Goal: Transaction & Acquisition: Purchase product/service

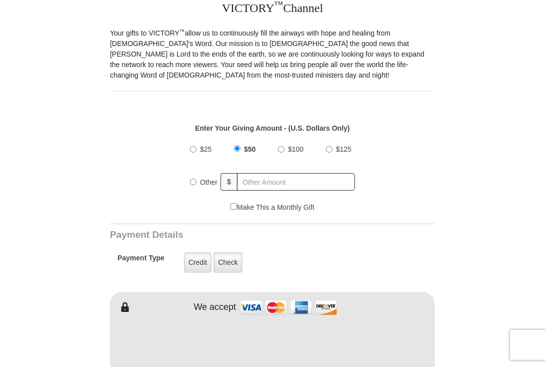
click at [193, 179] on input "Other" at bounding box center [193, 182] width 7 height 7
radio input "true"
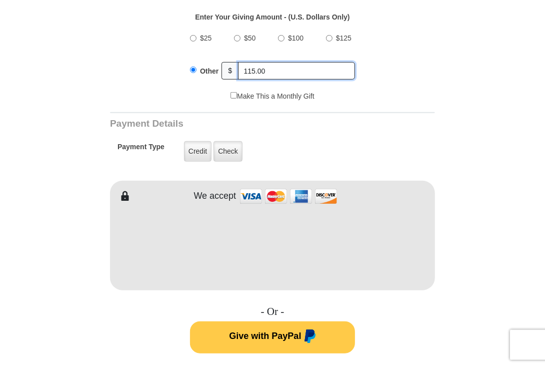
scroll to position [390, 0]
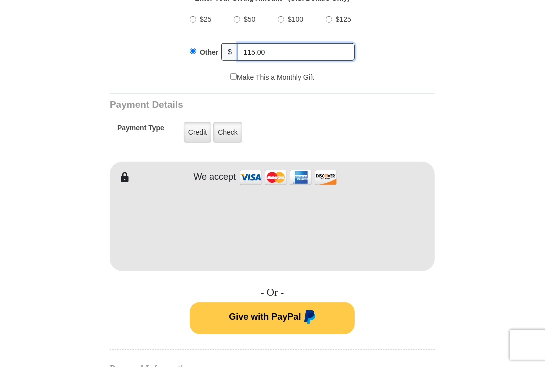
type input "115.00"
click at [255, 24] on div "$25 $50 $100 $125" at bounding box center [272, 36] width 165 height 58
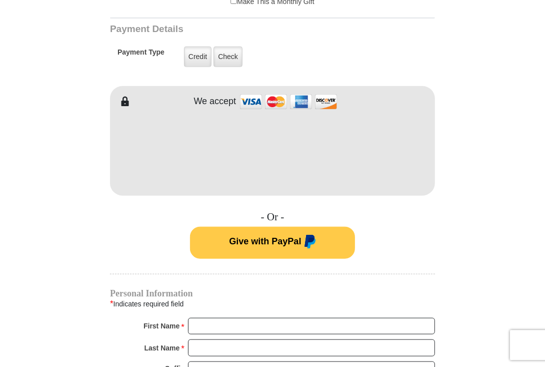
scroll to position [520, 0]
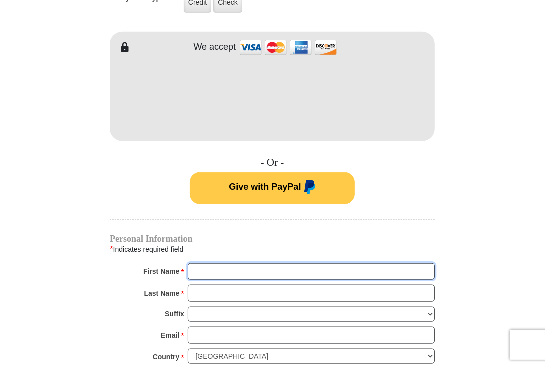
click at [200, 263] on input "First Name *" at bounding box center [311, 271] width 247 height 17
type input "[PERSON_NAME]"
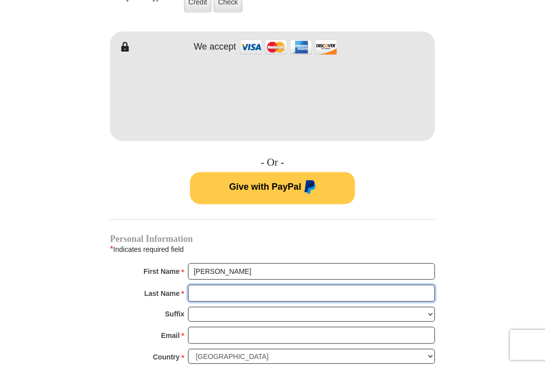
type input "[PERSON_NAME]"
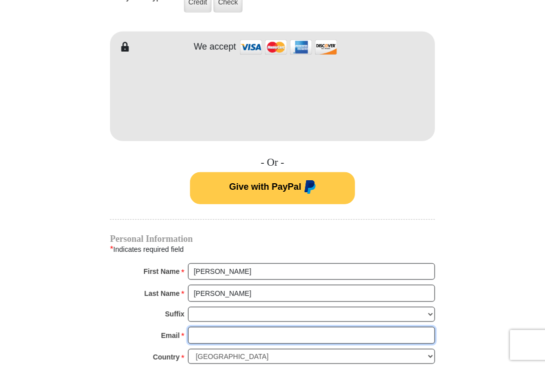
type input "[EMAIL_ADDRESS][DOMAIN_NAME]"
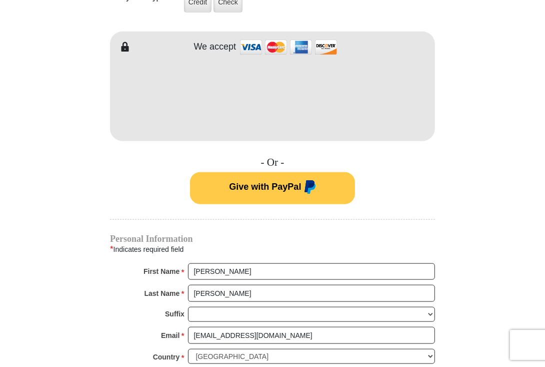
type input "P.O. Box 924"
type input "[STREET_ADDRESS][PERSON_NAME]"
type input "Mena"
select select "AR"
type input "71953"
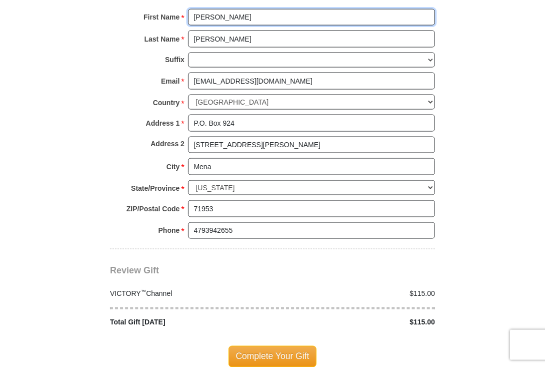
scroll to position [781, 0]
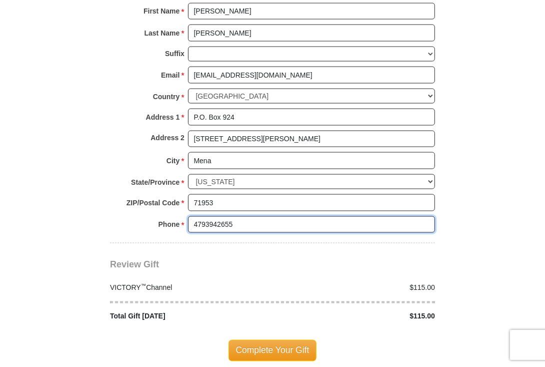
click at [234, 216] on input "4793942655" at bounding box center [311, 224] width 247 height 17
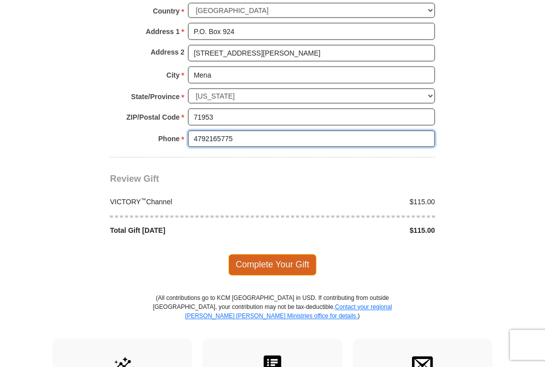
scroll to position [867, 0]
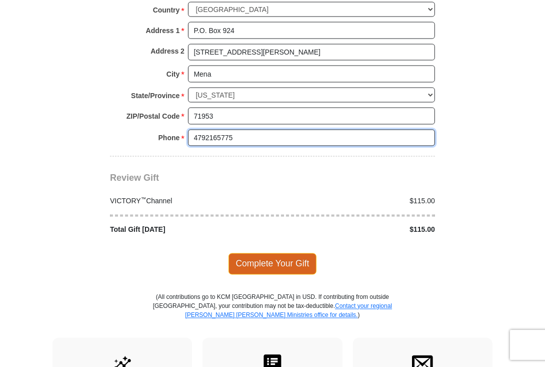
type input "4792165775"
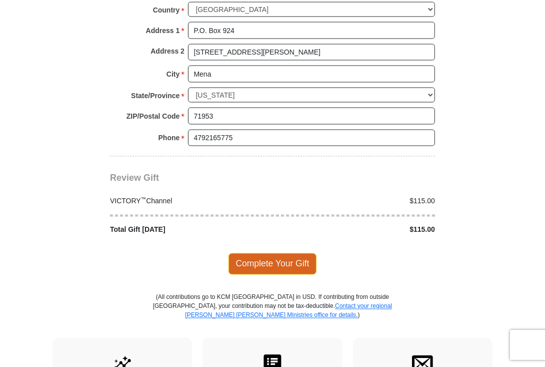
click at [268, 253] on span "Complete Your Gift" at bounding box center [273, 263] width 89 height 21
